Goal: Entertainment & Leisure: Consume media (video, audio)

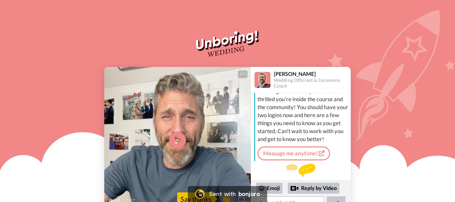
scroll to position [29, 0]
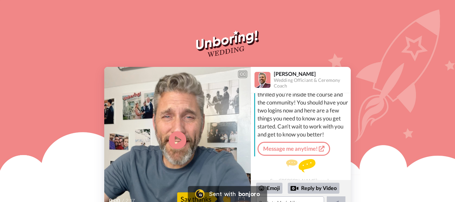
click at [177, 139] on icon "Play/Pause" at bounding box center [178, 140] width 18 height 32
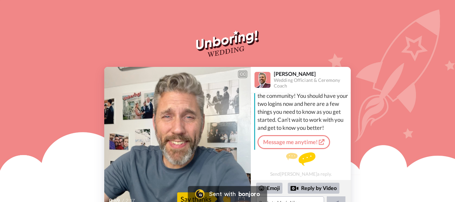
click at [179, 183] on span "I'll get back to you or our ops manager [PERSON_NAME] will depending on your qu…" at bounding box center [177, 188] width 139 height 15
click at [173, 135] on icon at bounding box center [178, 140] width 18 height 18
click at [166, 180] on video at bounding box center [177, 140] width 147 height 147
click at [178, 138] on icon "Play/Pause" at bounding box center [178, 140] width 18 height 32
click at [154, 155] on video at bounding box center [177, 140] width 147 height 147
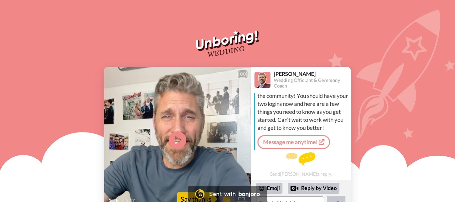
click at [178, 139] on icon "Play/Pause" at bounding box center [178, 140] width 18 height 32
click at [139, 152] on video at bounding box center [177, 140] width 147 height 147
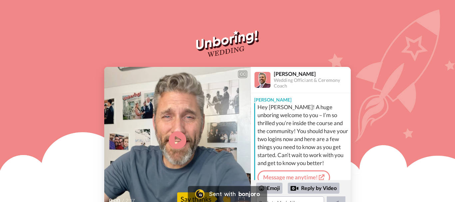
drag, startPoint x: 173, startPoint y: 142, endPoint x: 175, endPoint y: 139, distance: 3.6
click at [173, 142] on icon at bounding box center [178, 140] width 18 height 18
click at [164, 152] on video at bounding box center [177, 140] width 147 height 147
